Goal: Check status

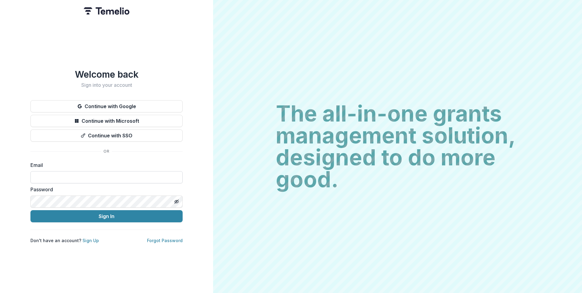
click at [56, 173] on input at bounding box center [106, 177] width 152 height 12
type input "**********"
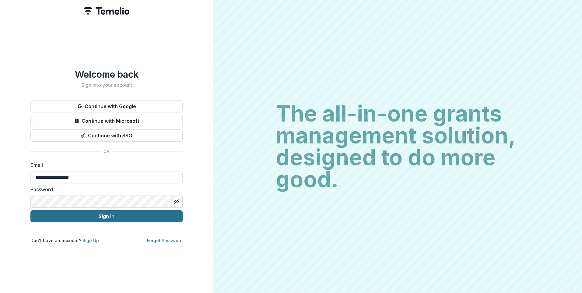
click at [122, 215] on button "Sign In" at bounding box center [106, 216] width 152 height 12
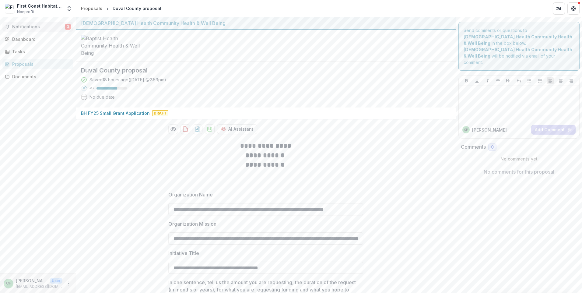
click at [35, 27] on span "Notifications" at bounding box center [38, 26] width 53 height 5
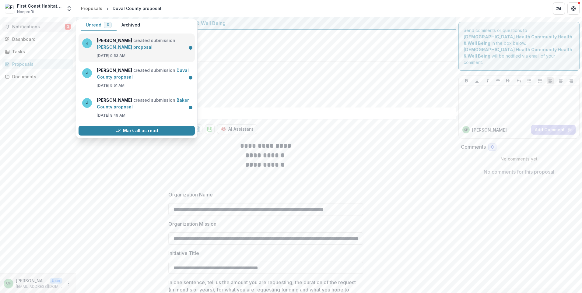
click at [153, 44] on link "[PERSON_NAME] proposal" at bounding box center [125, 46] width 56 height 5
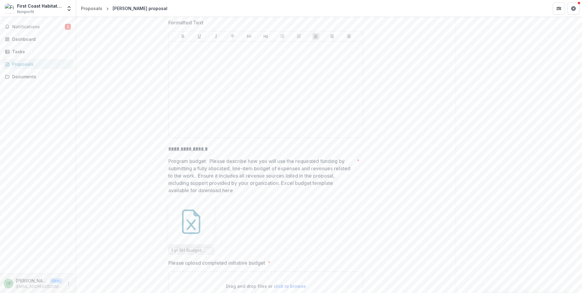
scroll to position [1492, 0]
